Goal: Understand process/instructions

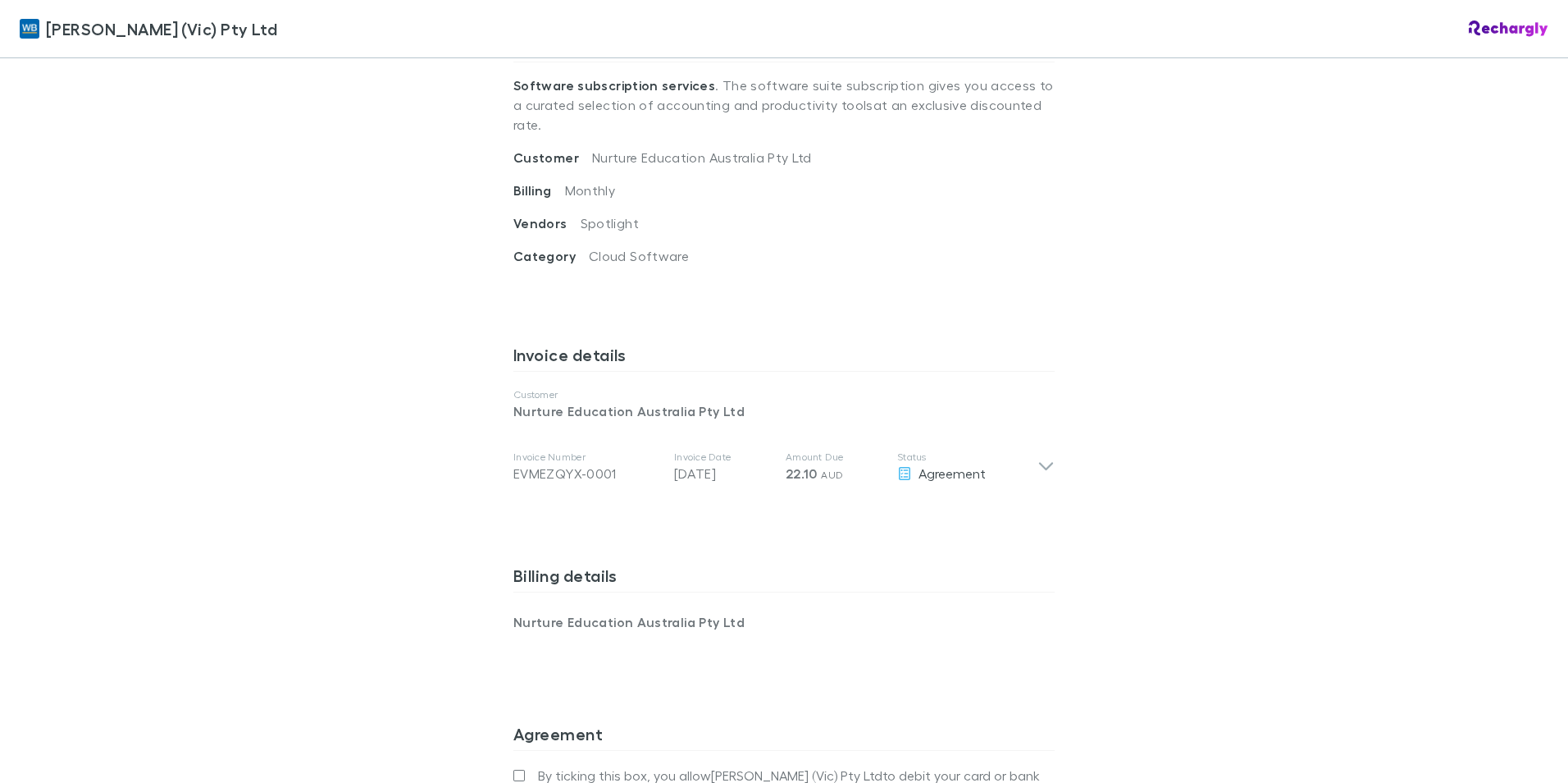
scroll to position [738, 0]
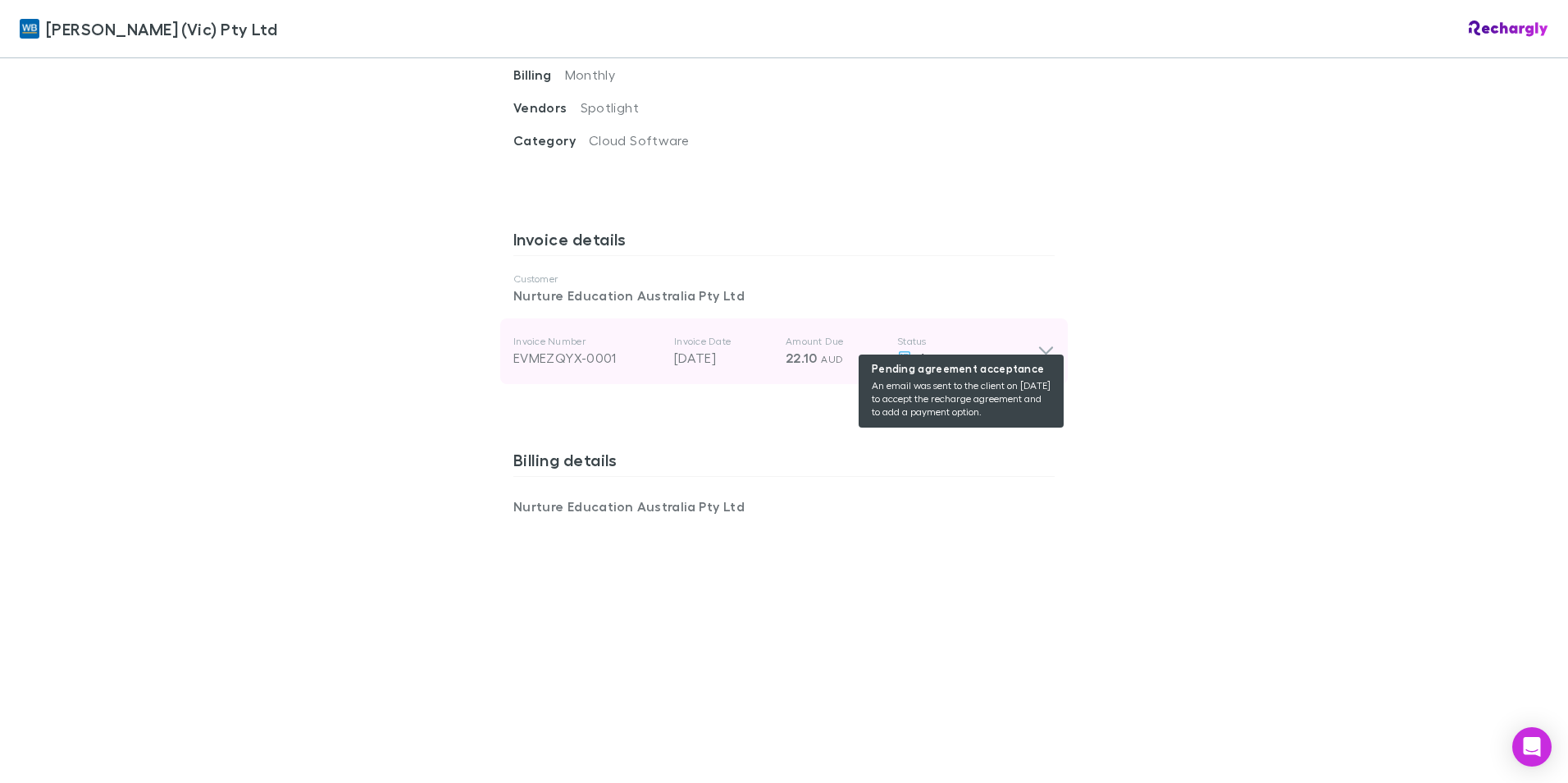
click at [1029, 348] on div "Agreement" at bounding box center [967, 357] width 141 height 20
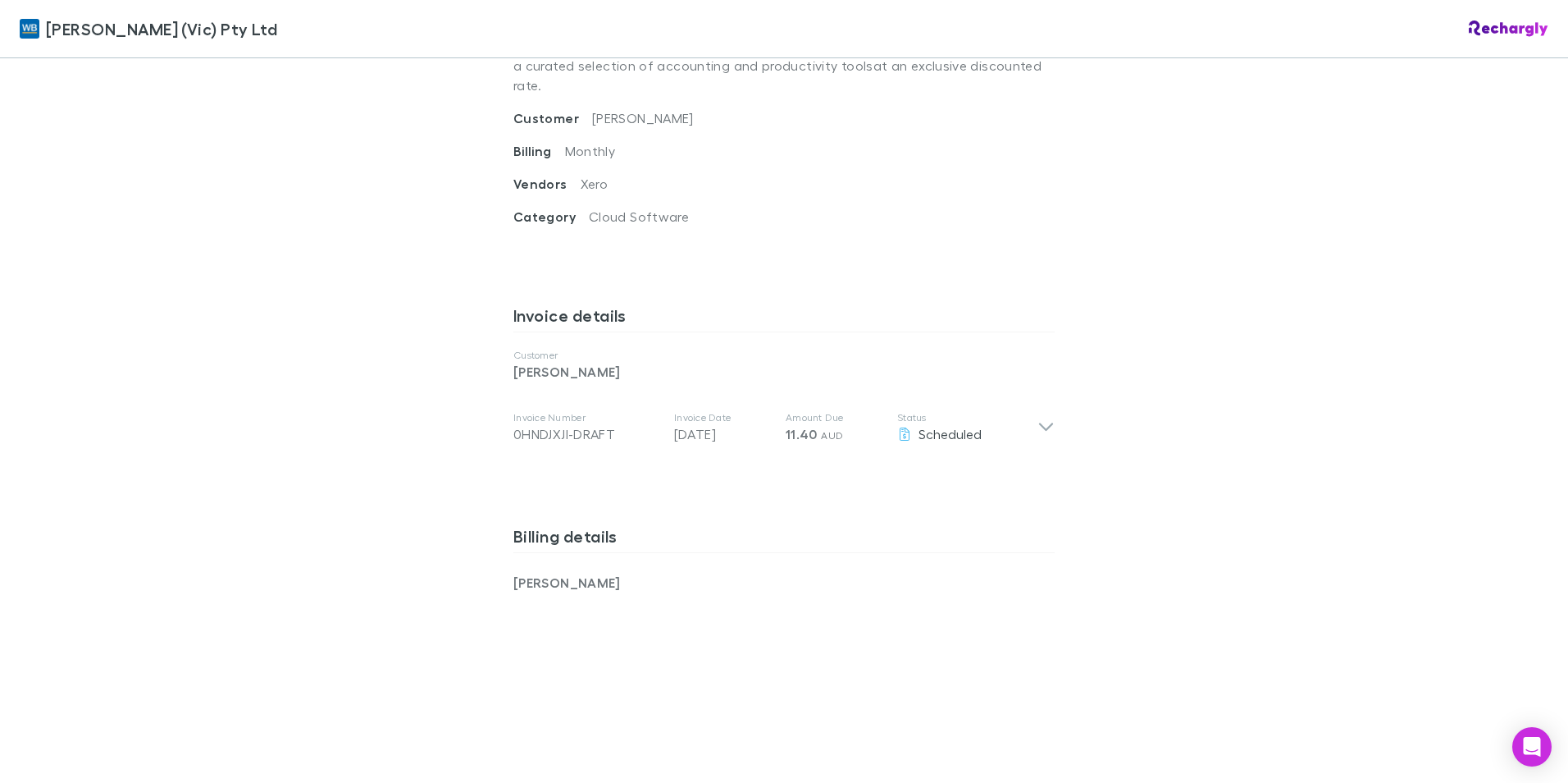
scroll to position [514, 0]
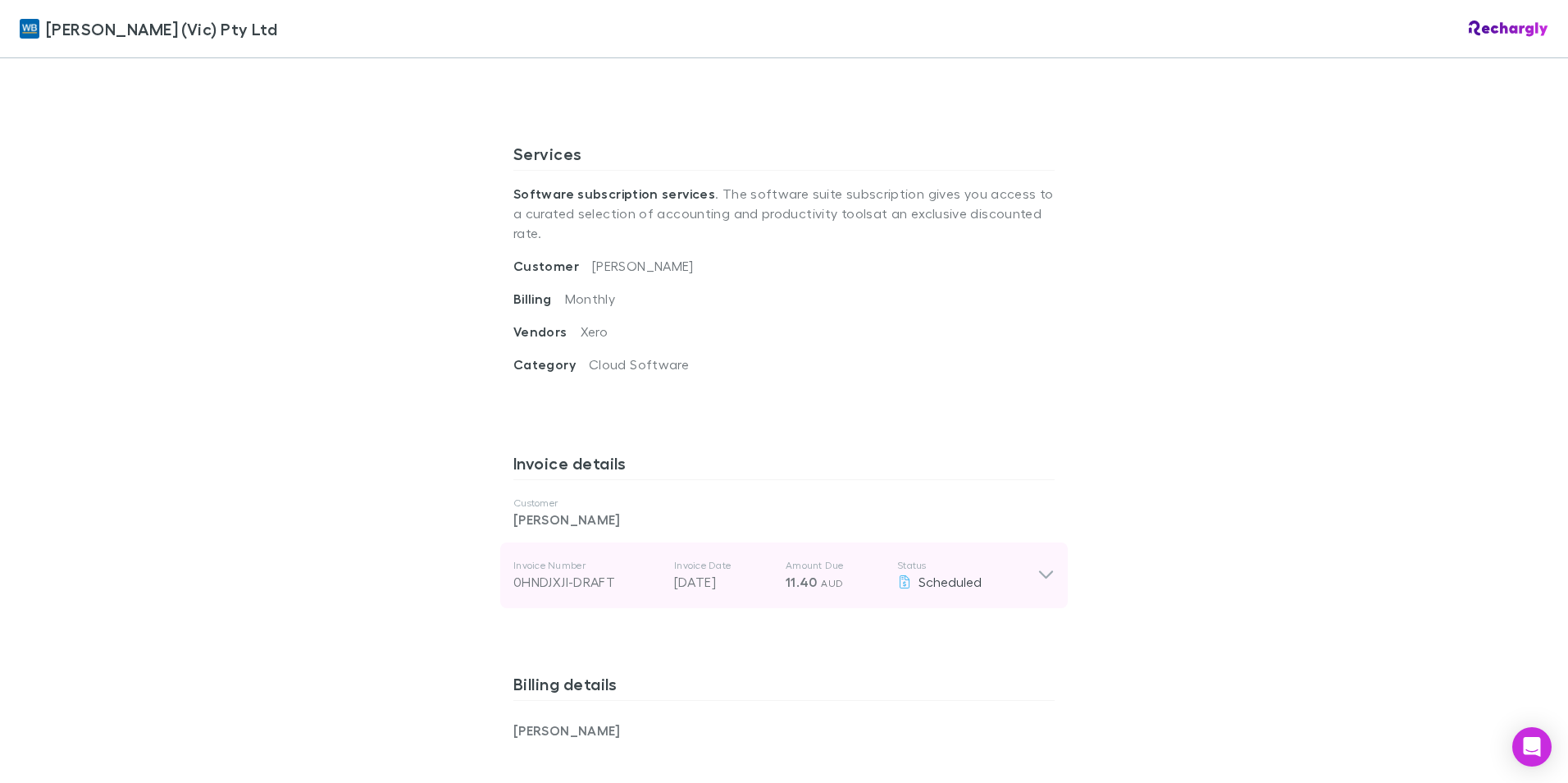
click at [1038, 565] on icon at bounding box center [1046, 575] width 17 height 20
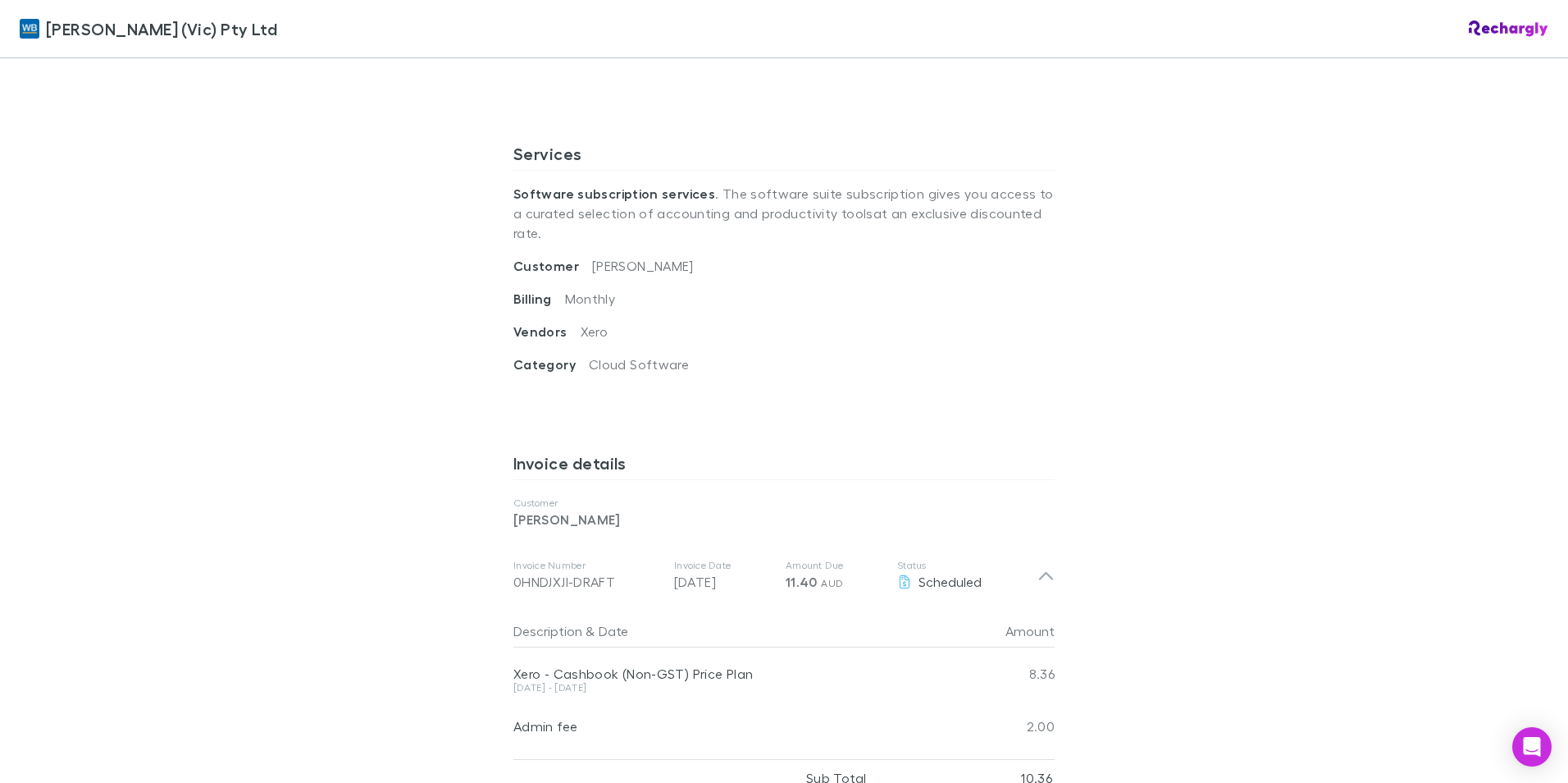
scroll to position [925, 0]
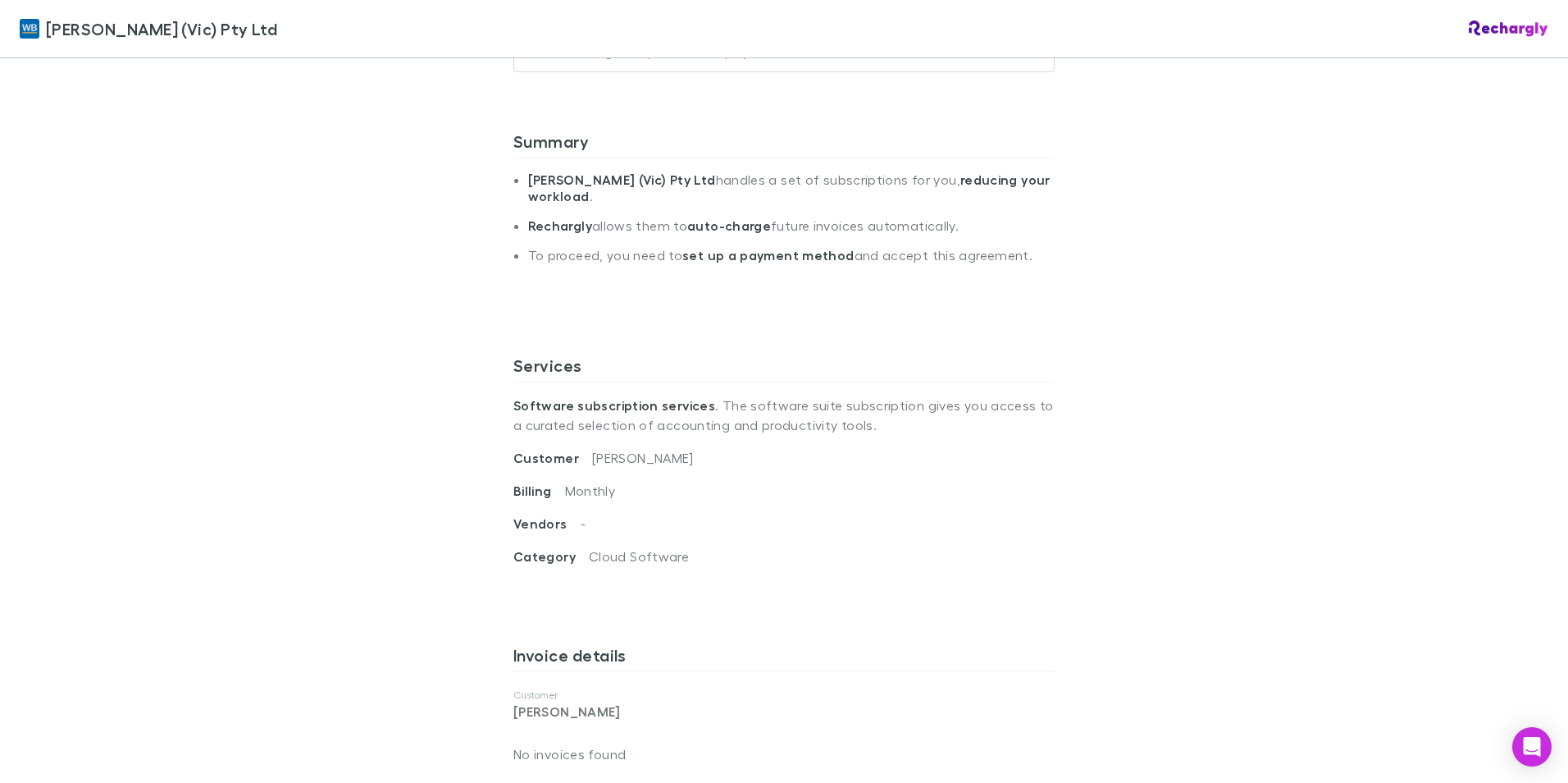
scroll to position [423, 0]
